Goal: Information Seeking & Learning: Learn about a topic

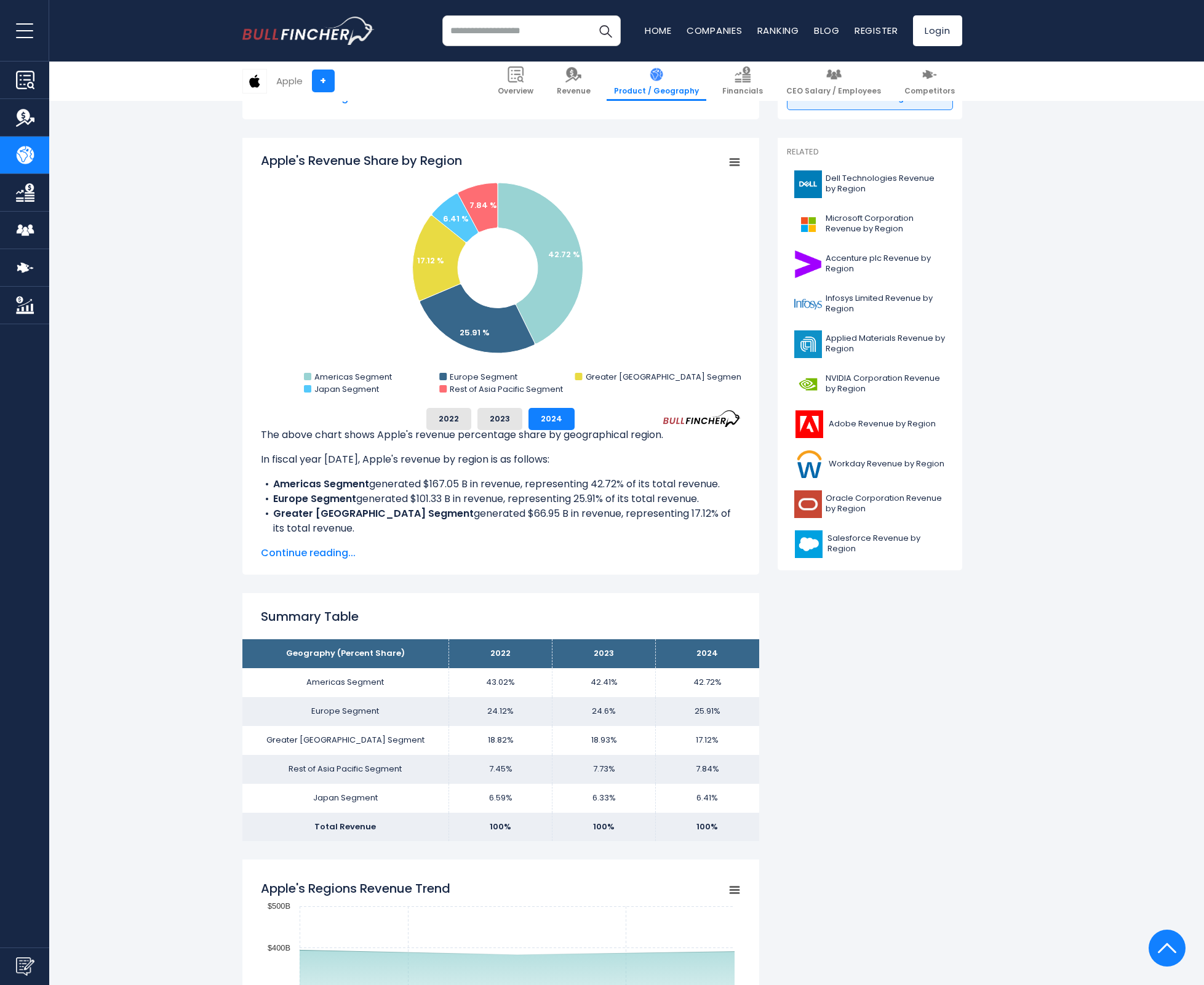
scroll to position [278, 0]
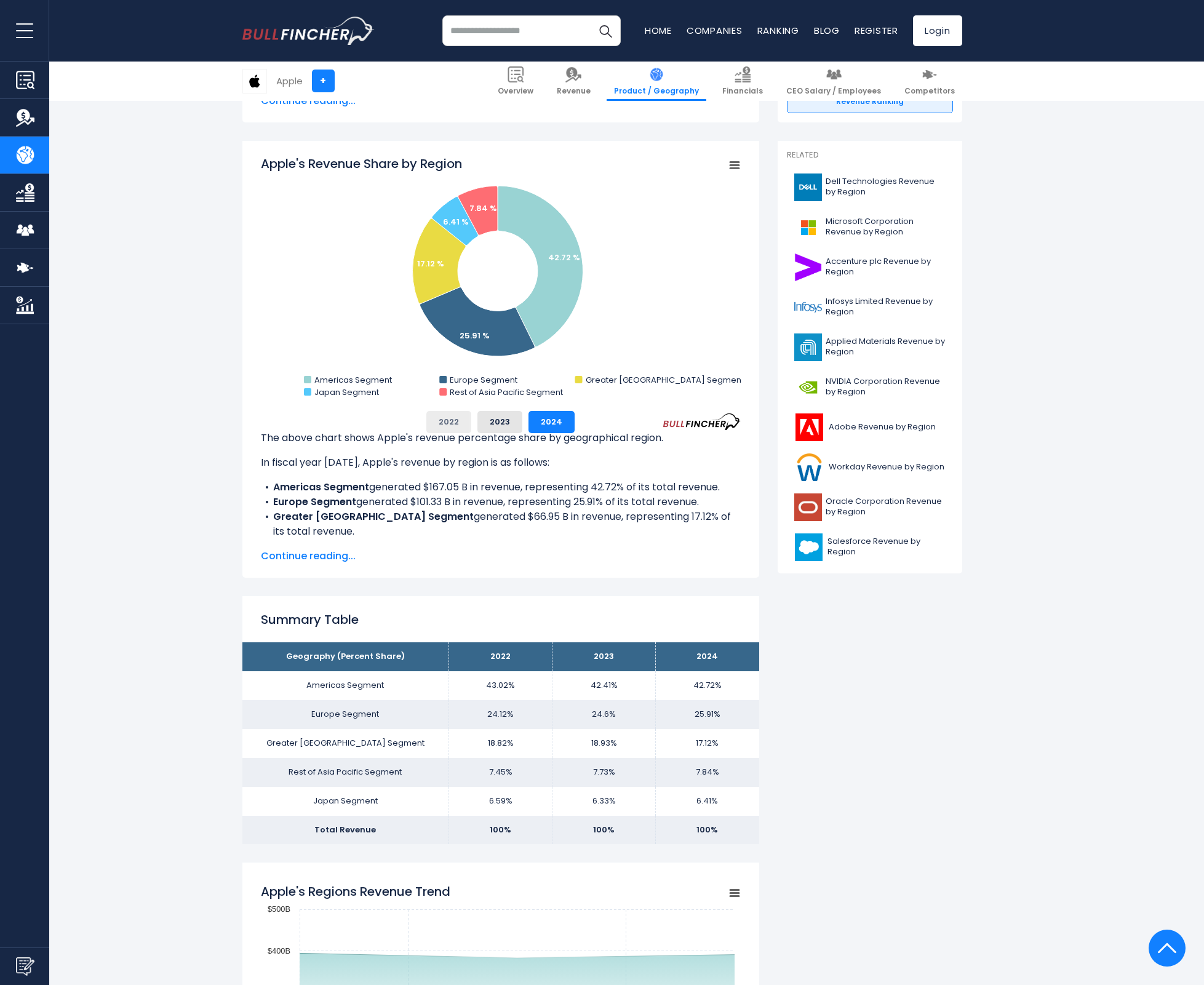
click at [452, 418] on button "2022" at bounding box center [449, 422] width 45 height 22
click at [495, 422] on button "2023" at bounding box center [500, 422] width 45 height 22
click at [543, 422] on button "2024" at bounding box center [551, 422] width 46 height 22
click at [462, 418] on button "2022" at bounding box center [449, 422] width 45 height 22
click at [504, 420] on button "2023" at bounding box center [500, 422] width 45 height 22
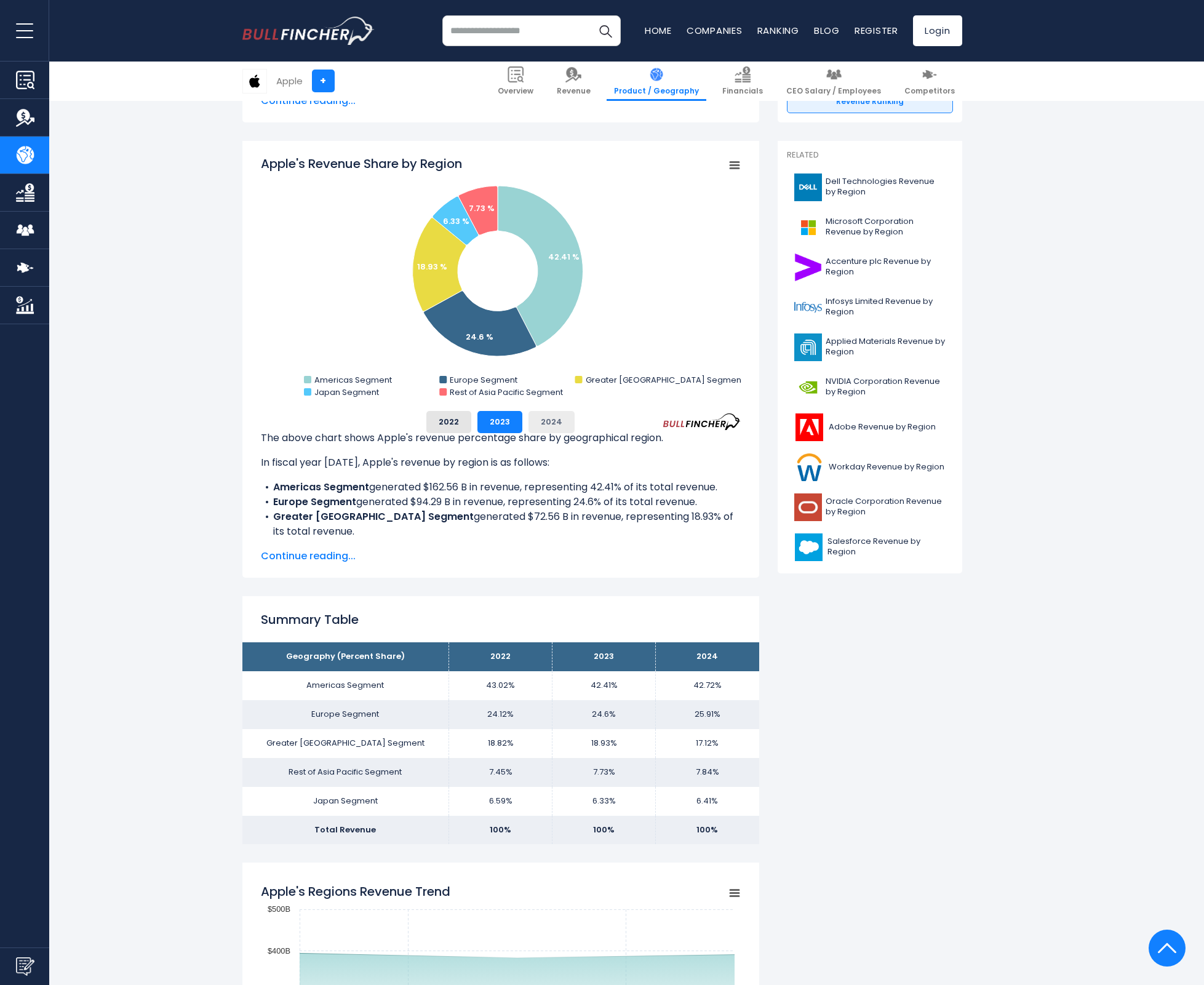
click at [542, 420] on button "2024" at bounding box center [551, 422] width 46 height 22
click at [502, 420] on button "2023" at bounding box center [500, 422] width 45 height 22
click at [454, 420] on button "2022" at bounding box center [449, 422] width 45 height 22
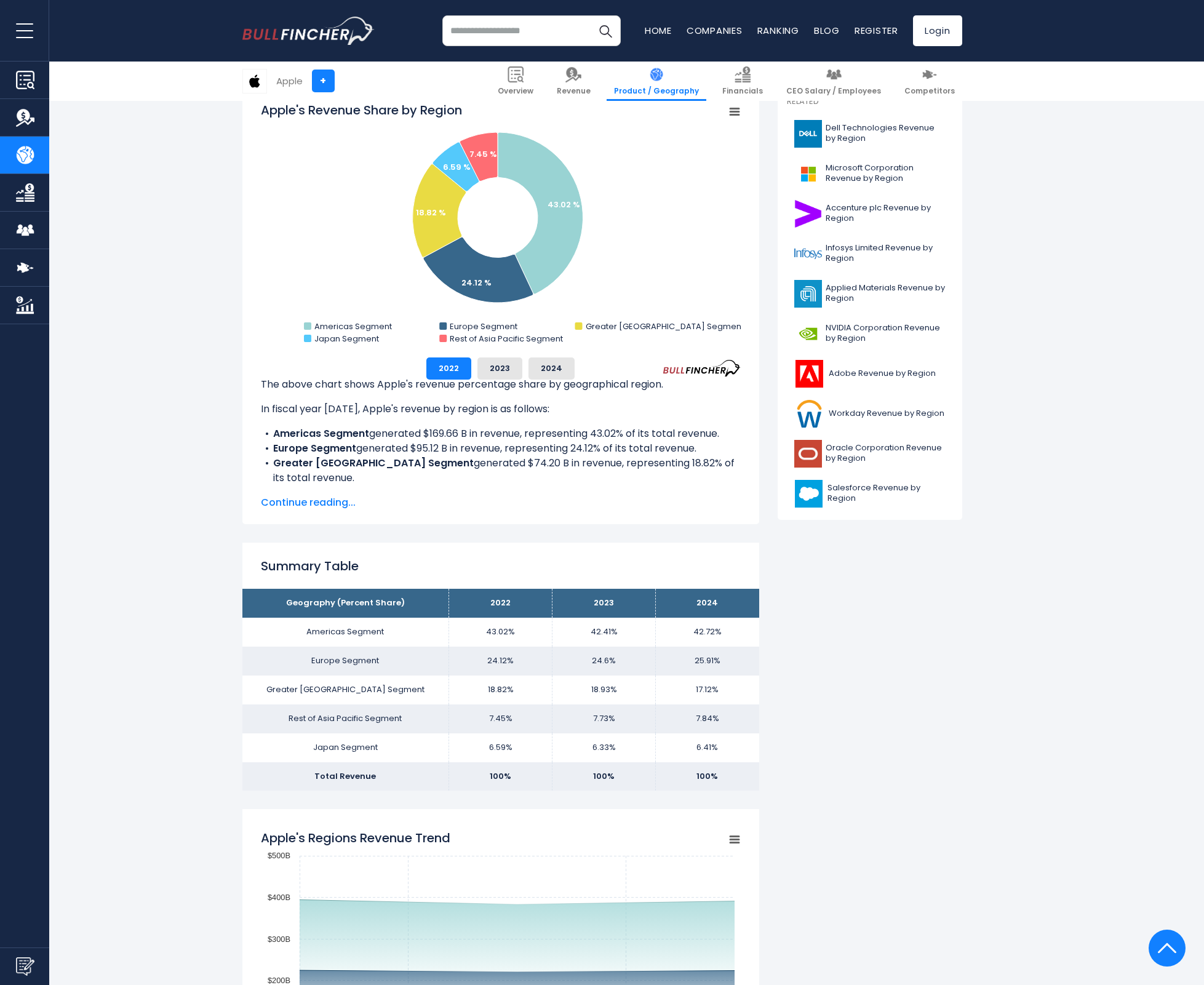
scroll to position [338, 0]
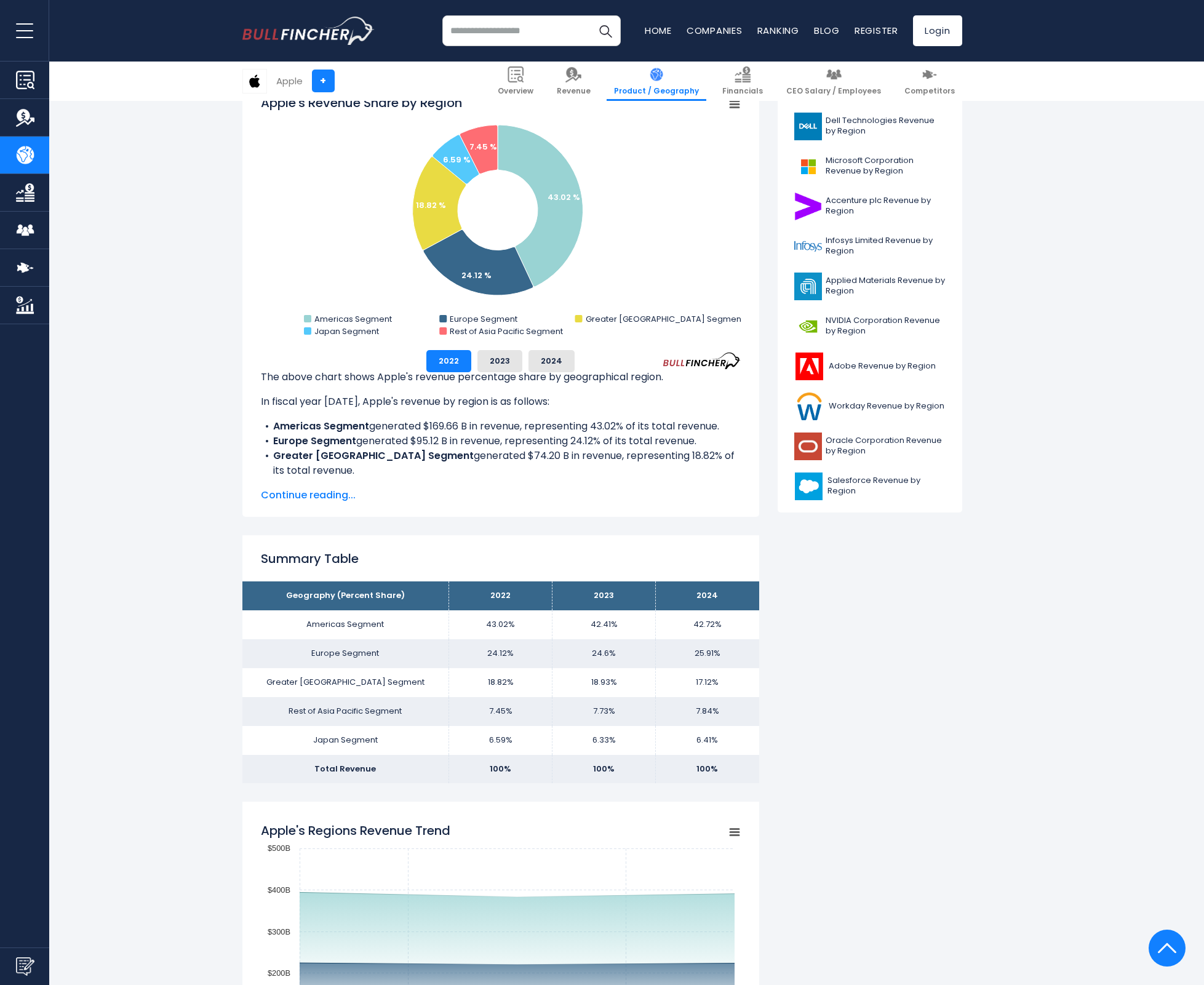
click at [325, 496] on span "Continue reading..." at bounding box center [500, 495] width 480 height 15
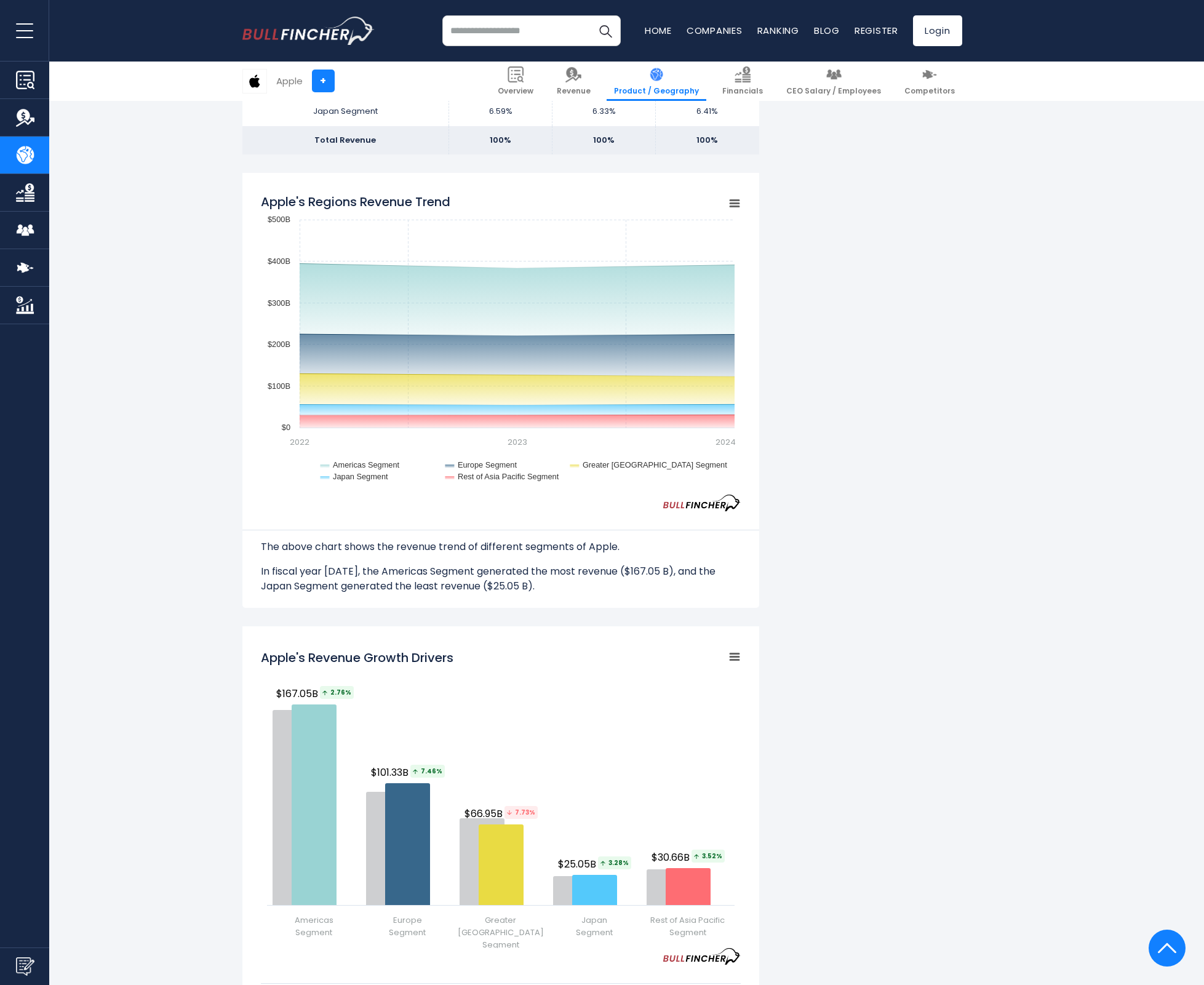
scroll to position [1085, 0]
drag, startPoint x: 671, startPoint y: 290, endPoint x: 659, endPoint y: 296, distance: 13.4
click at [659, 296] on rect "Apple's Regions Revenue Trend" at bounding box center [500, 340] width 480 height 308
click at [119, 409] on div "Apple's Revenue by Region In fiscal year 2024, Apple's revenue by geographical …" at bounding box center [602, 555] width 1204 height 2732
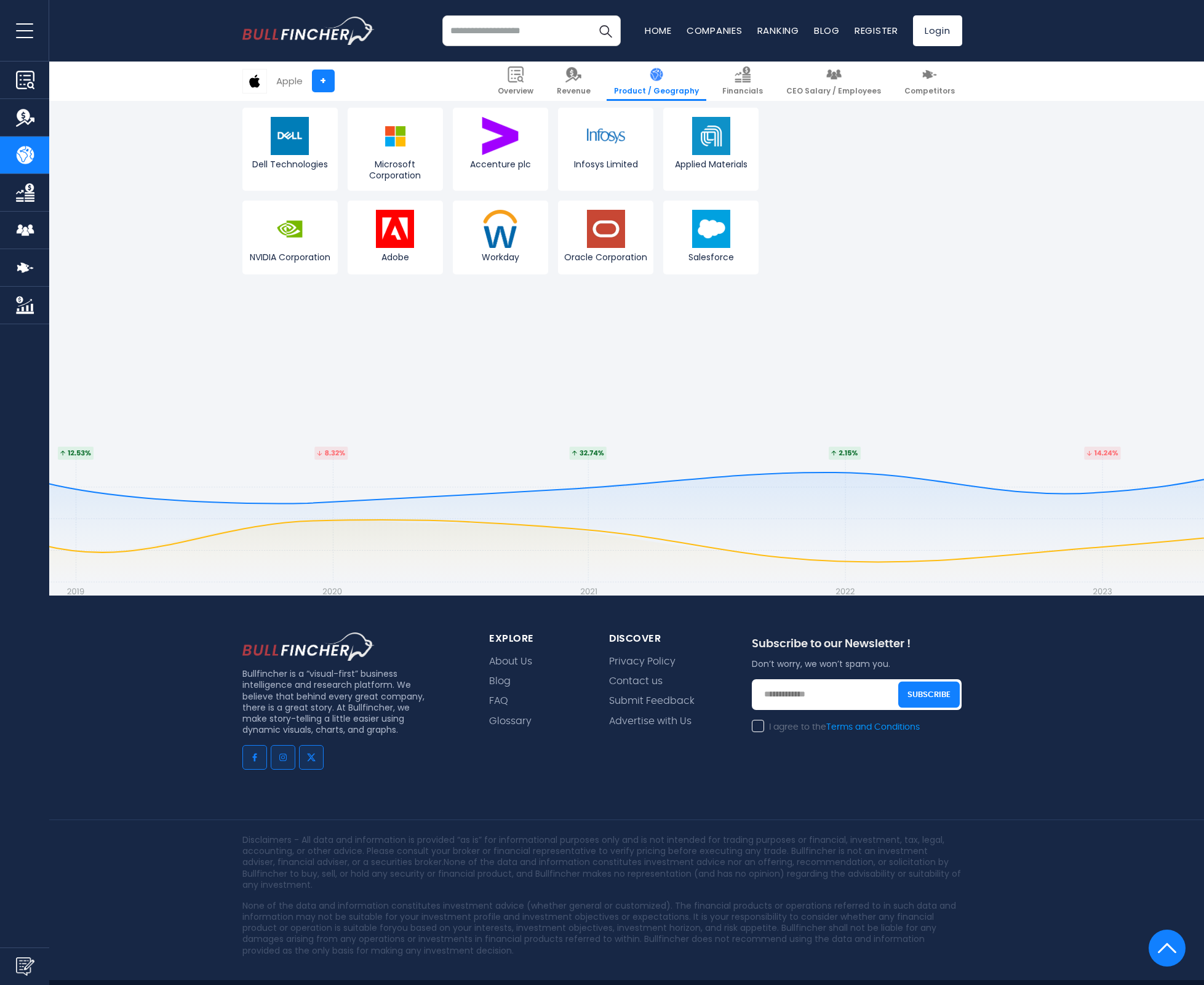
scroll to position [2610, 0]
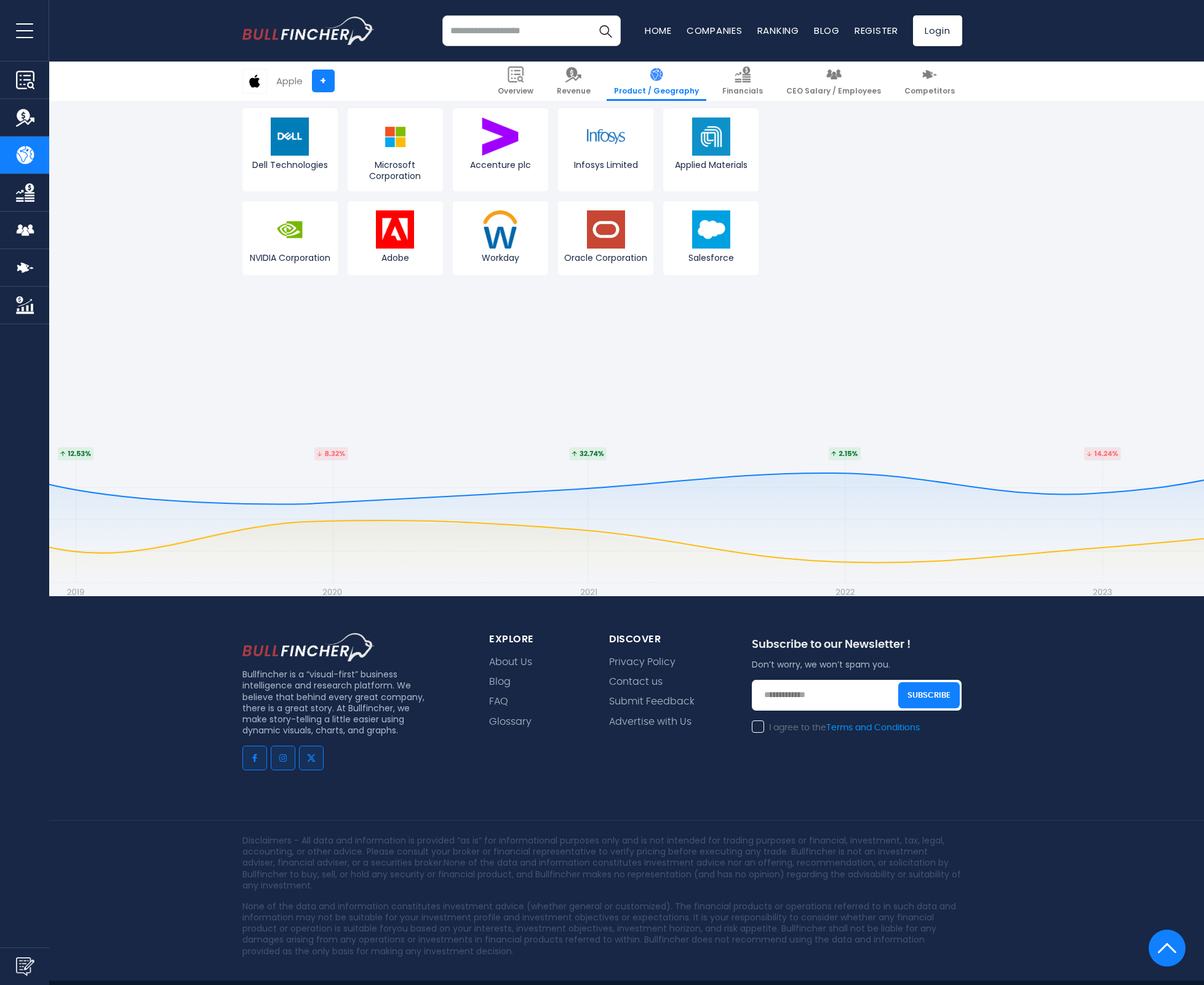
drag, startPoint x: 671, startPoint y: 480, endPoint x: 662, endPoint y: 459, distance: 22.8
click at [662, 459] on footer "Bullfincher is a “visual-first” business intelligence and research platform. We…" at bounding box center [602, 704] width 1204 height 613
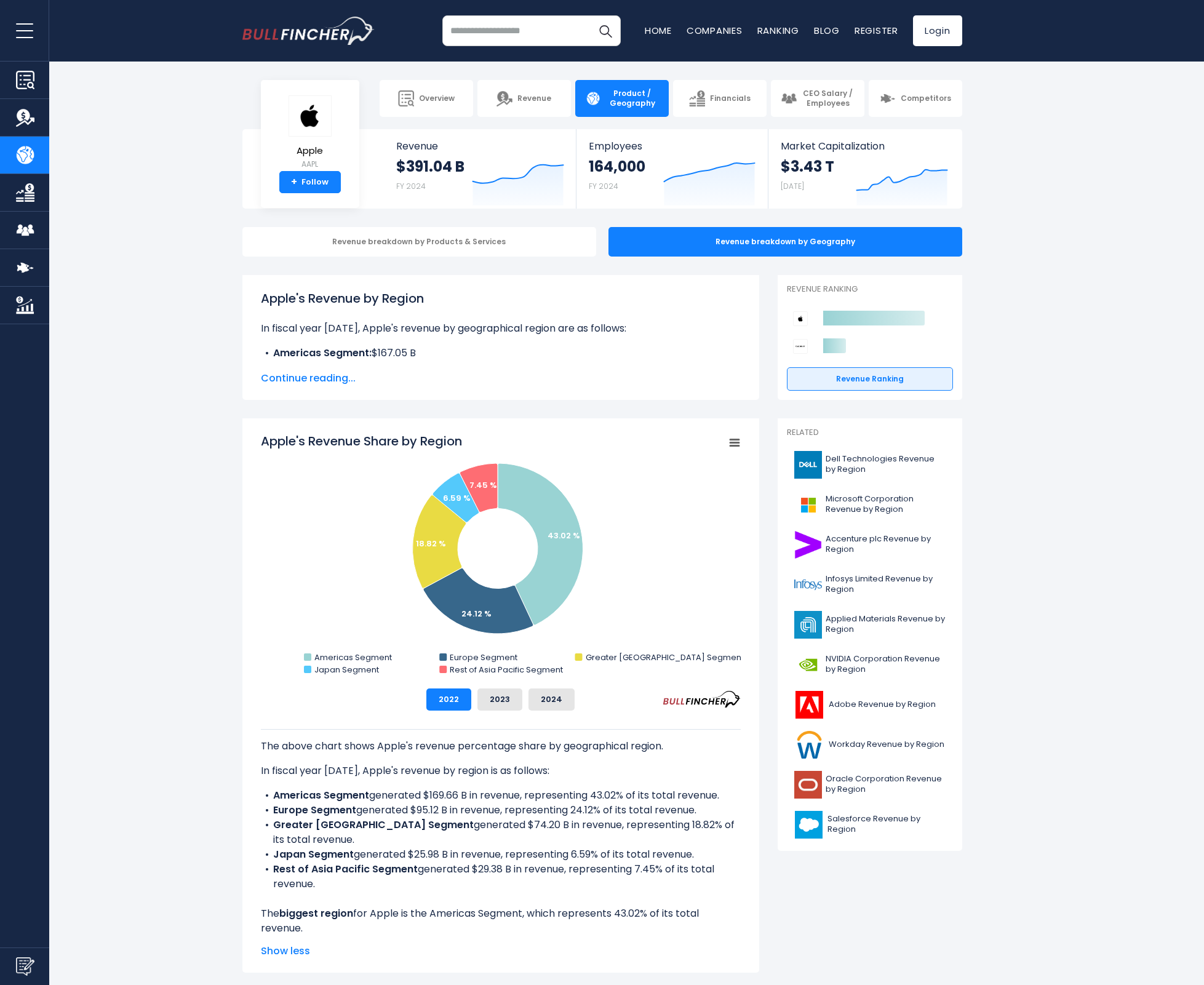
scroll to position [0, 0]
click at [932, 100] on span "Competitors" at bounding box center [925, 98] width 50 height 10
